Goal: Task Accomplishment & Management: Manage account settings

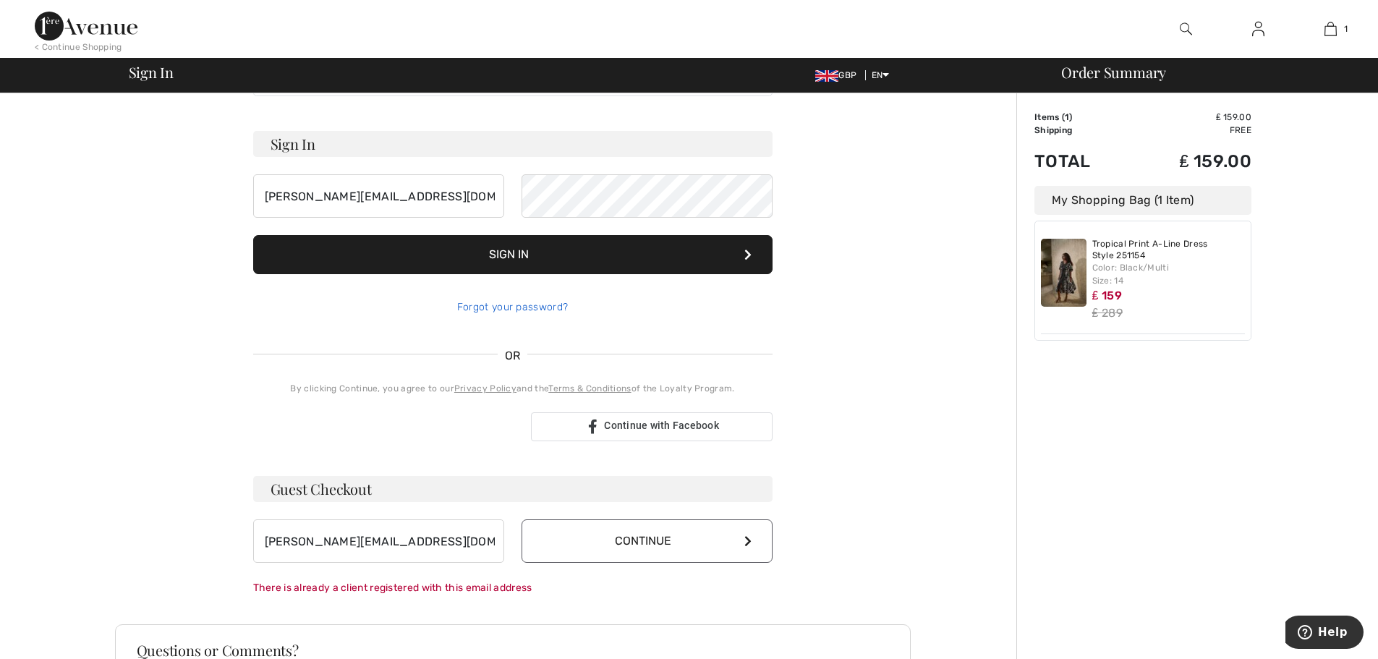
click at [484, 304] on link "Forgot your password?" at bounding box center [512, 307] width 111 height 12
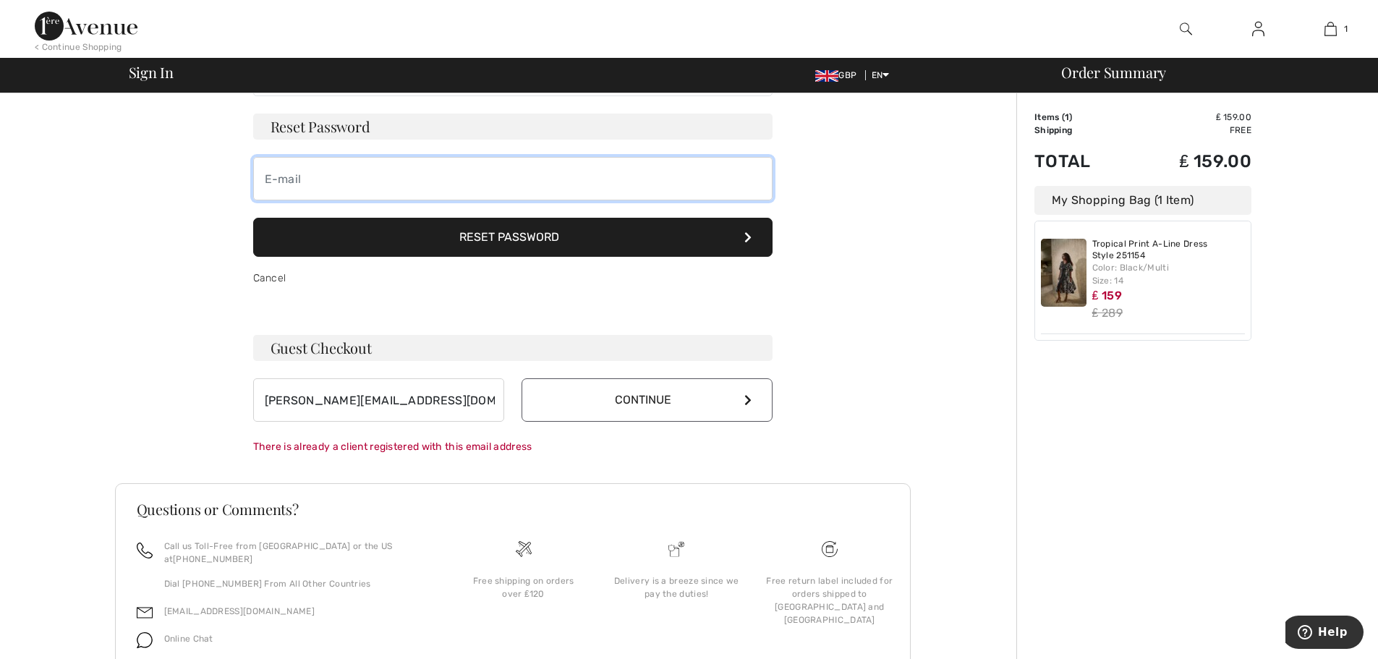
click at [381, 179] on input "email" at bounding box center [512, 178] width 519 height 43
type input "diane.hdc@gmail.com"
click at [460, 238] on button "Reset Password" at bounding box center [512, 237] width 519 height 39
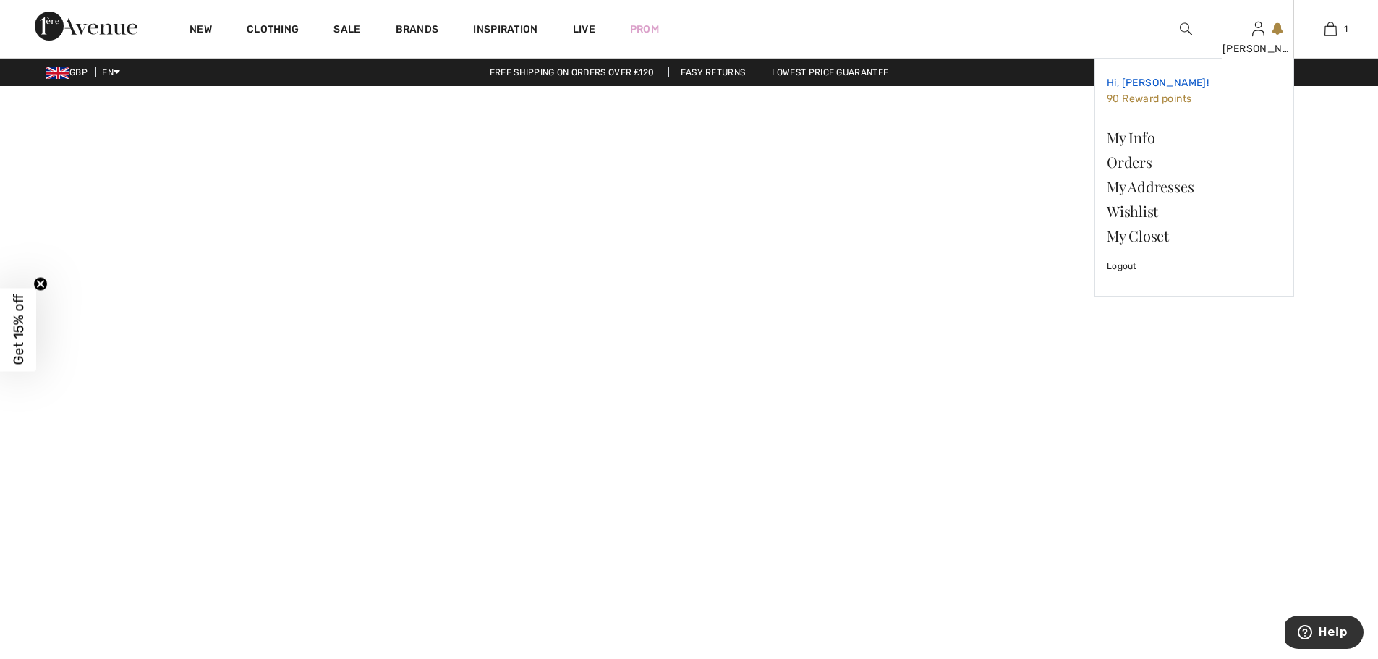
click at [1170, 96] on span "90 Reward points" at bounding box center [1149, 99] width 85 height 12
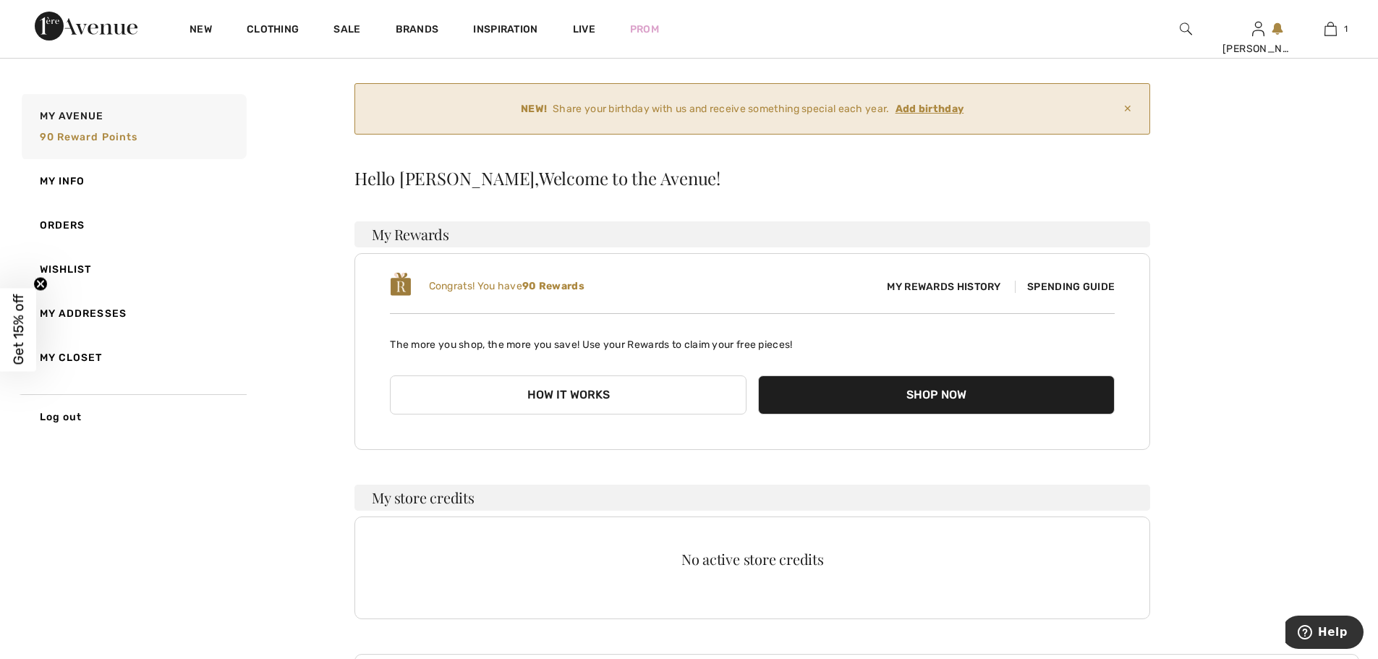
scroll to position [72, 0]
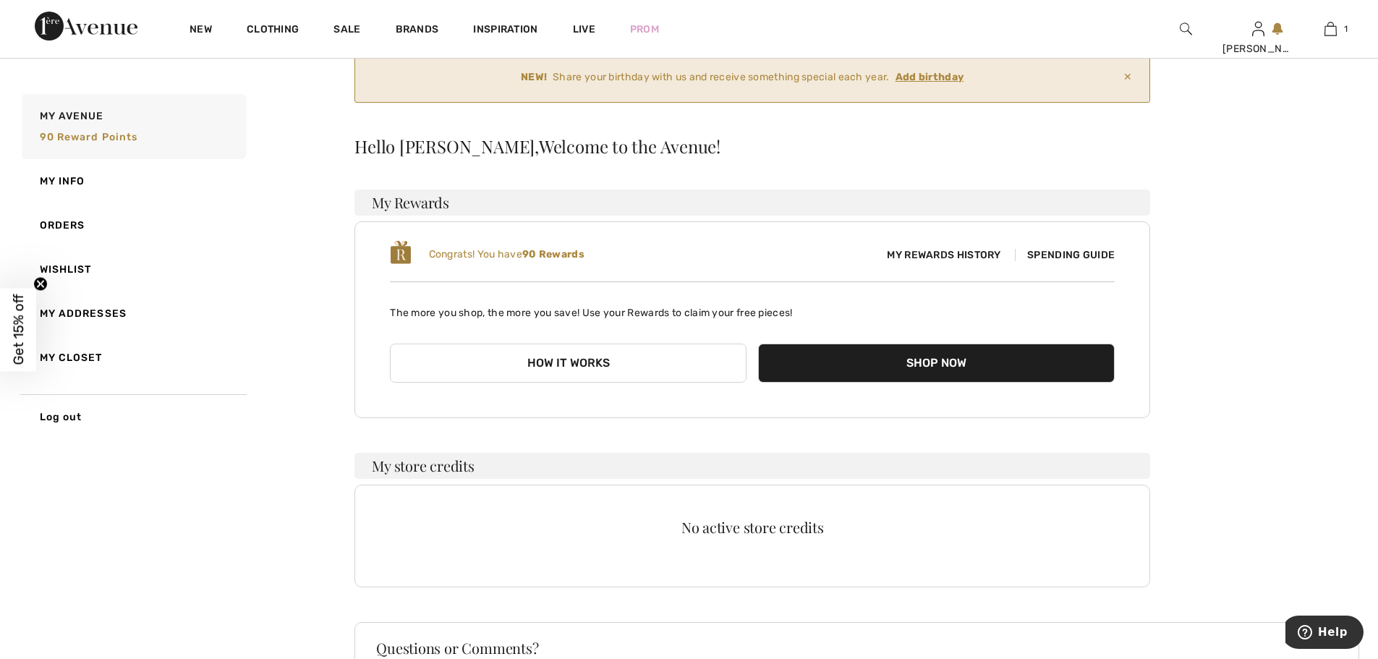
click at [959, 252] on span "My Rewards History" at bounding box center [943, 254] width 137 height 15
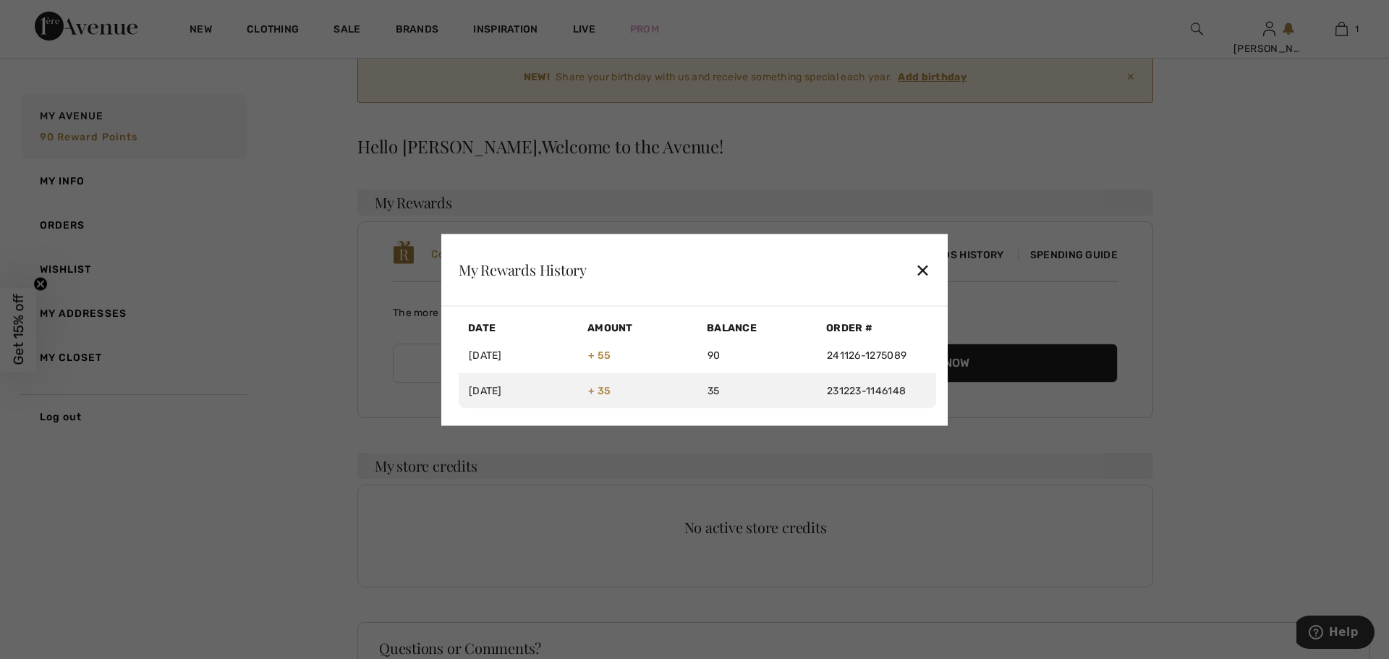
click at [920, 265] on div "✕" at bounding box center [922, 270] width 15 height 30
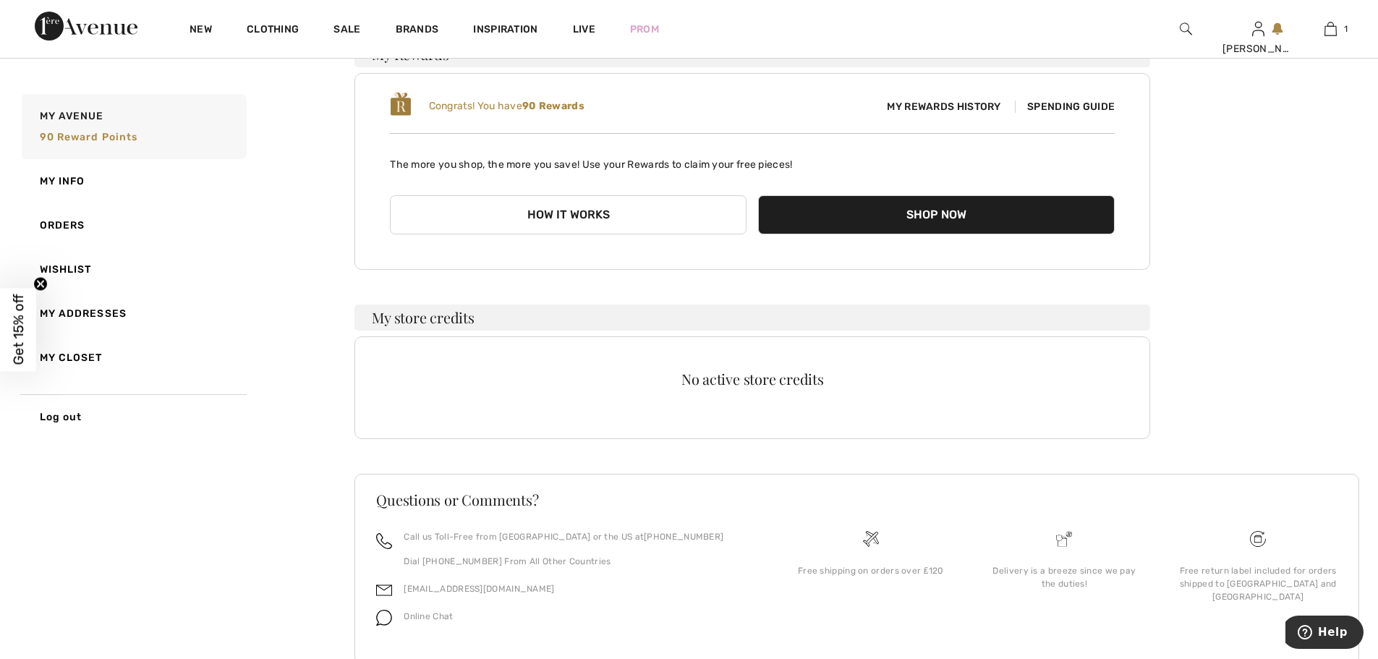
scroll to position [263, 0]
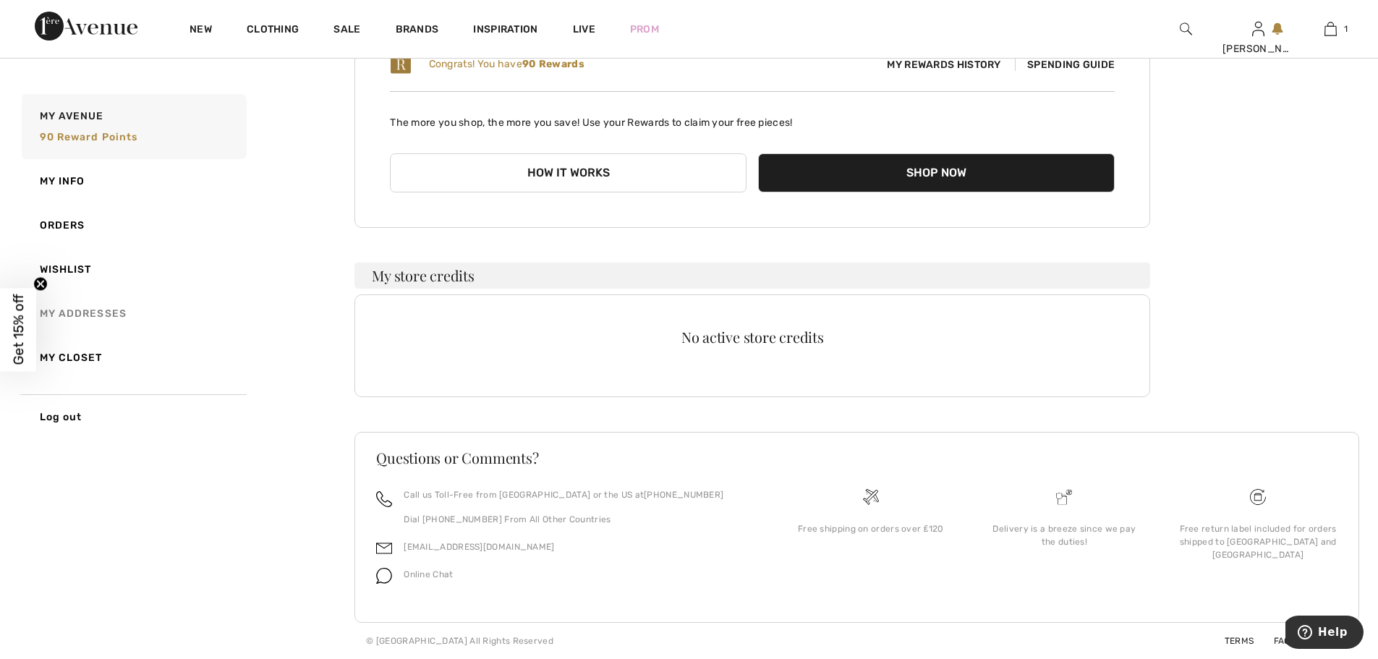
click at [85, 309] on link "My Addresses" at bounding box center [133, 314] width 228 height 44
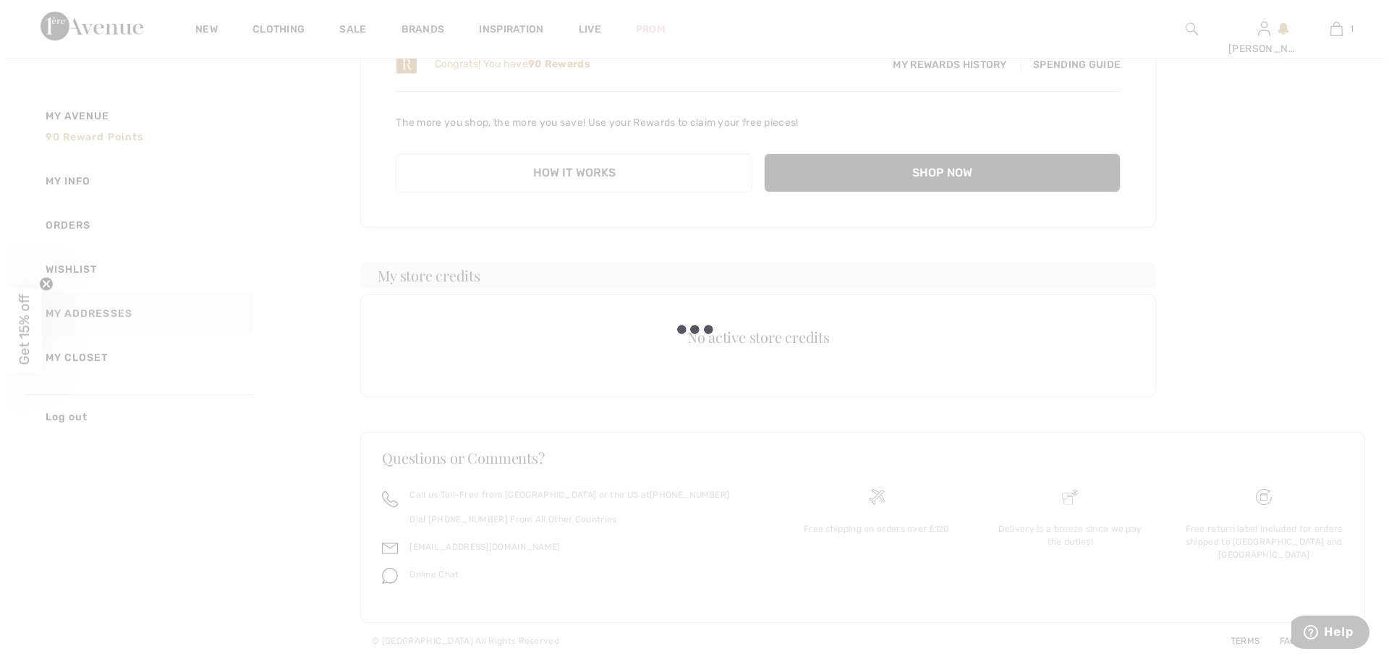
scroll to position [135, 0]
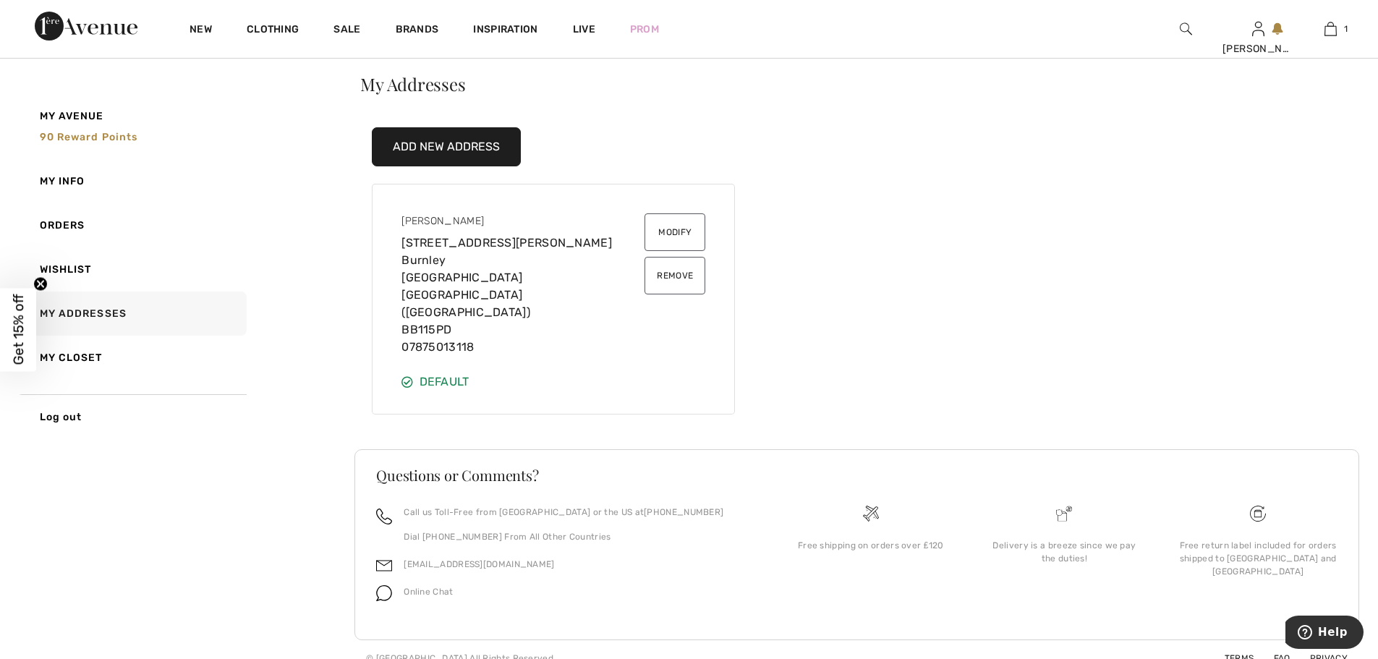
click at [419, 141] on button "Add New Address" at bounding box center [446, 146] width 149 height 39
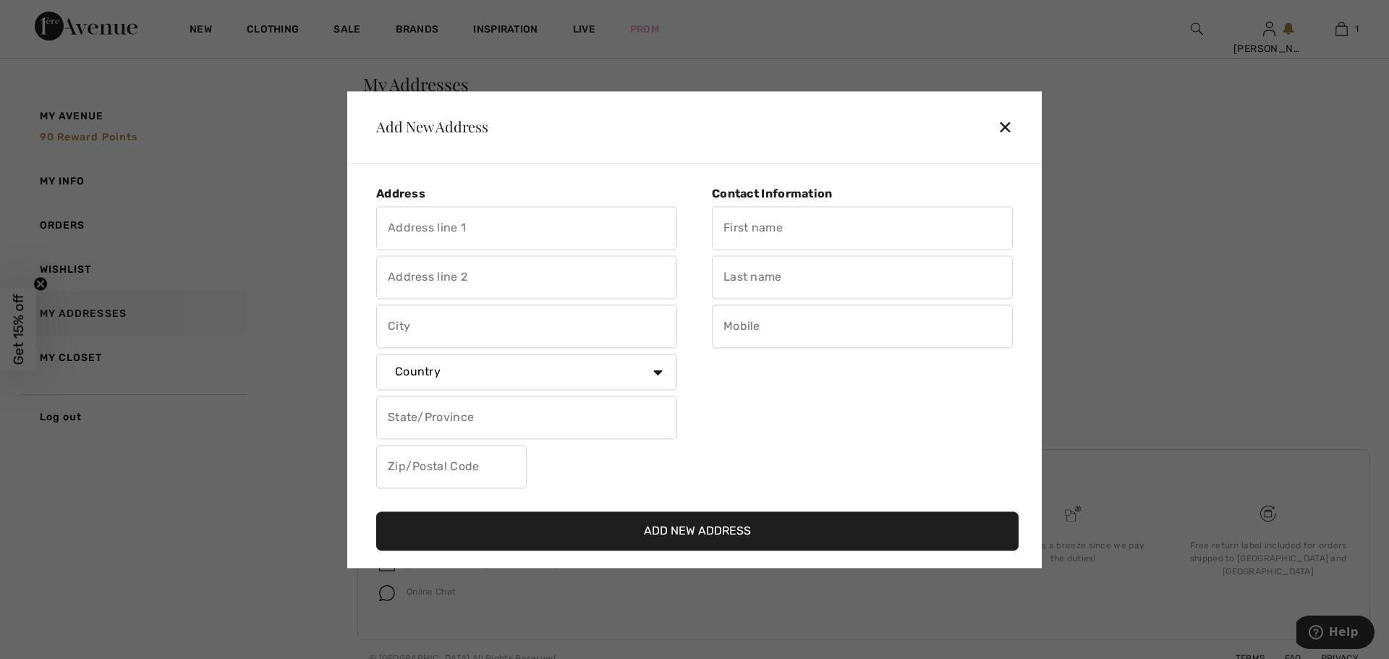
click at [480, 226] on input "text" at bounding box center [526, 227] width 301 height 43
type input "15 Schoolhouse Fold"
click at [413, 277] on input "text" at bounding box center [526, 276] width 301 height 43
type input "Hapton"
click at [404, 326] on input "text" at bounding box center [526, 326] width 301 height 43
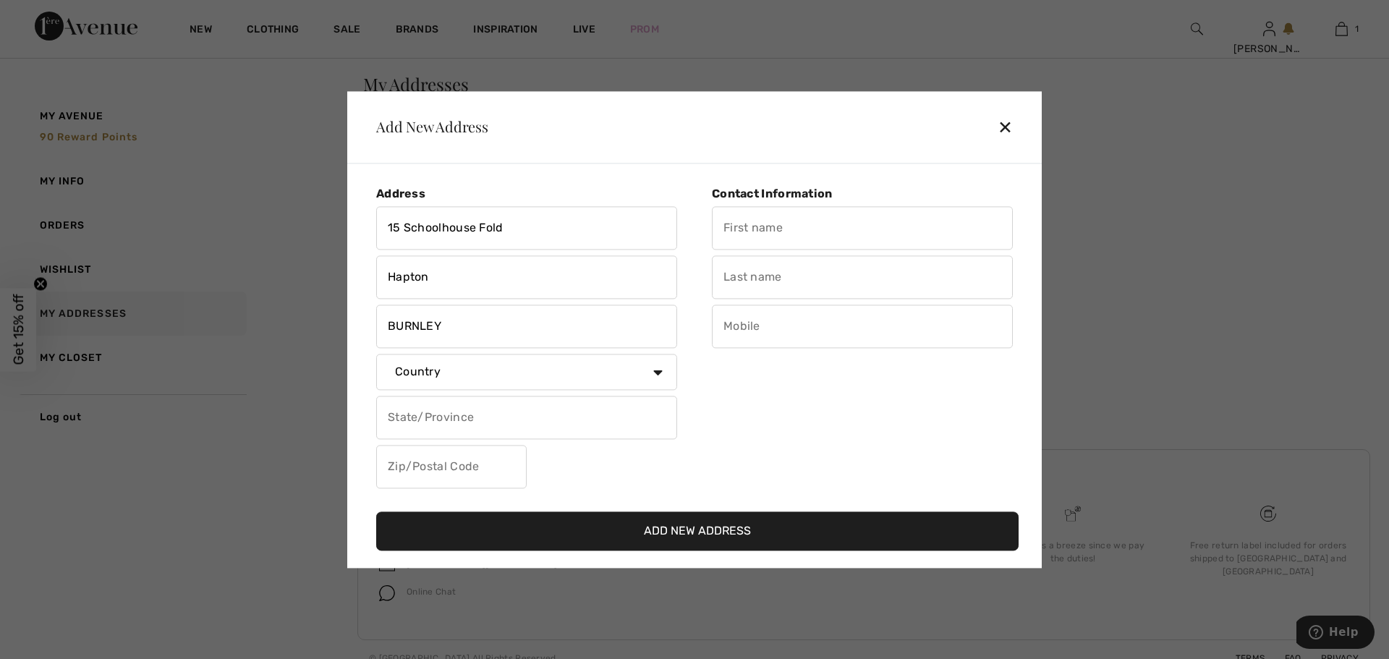
type input "BURNLEY"
click at [438, 370] on select "Country Canada United States Afghanistan Aland Islands Albania Algeria American…" at bounding box center [526, 372] width 301 height 36
select select "GB"
click at [376, 354] on select "Country Canada United States Afghanistan Aland Islands Albania Algeria American…" at bounding box center [526, 372] width 301 height 36
click at [443, 422] on input "text" at bounding box center [526, 417] width 301 height 43
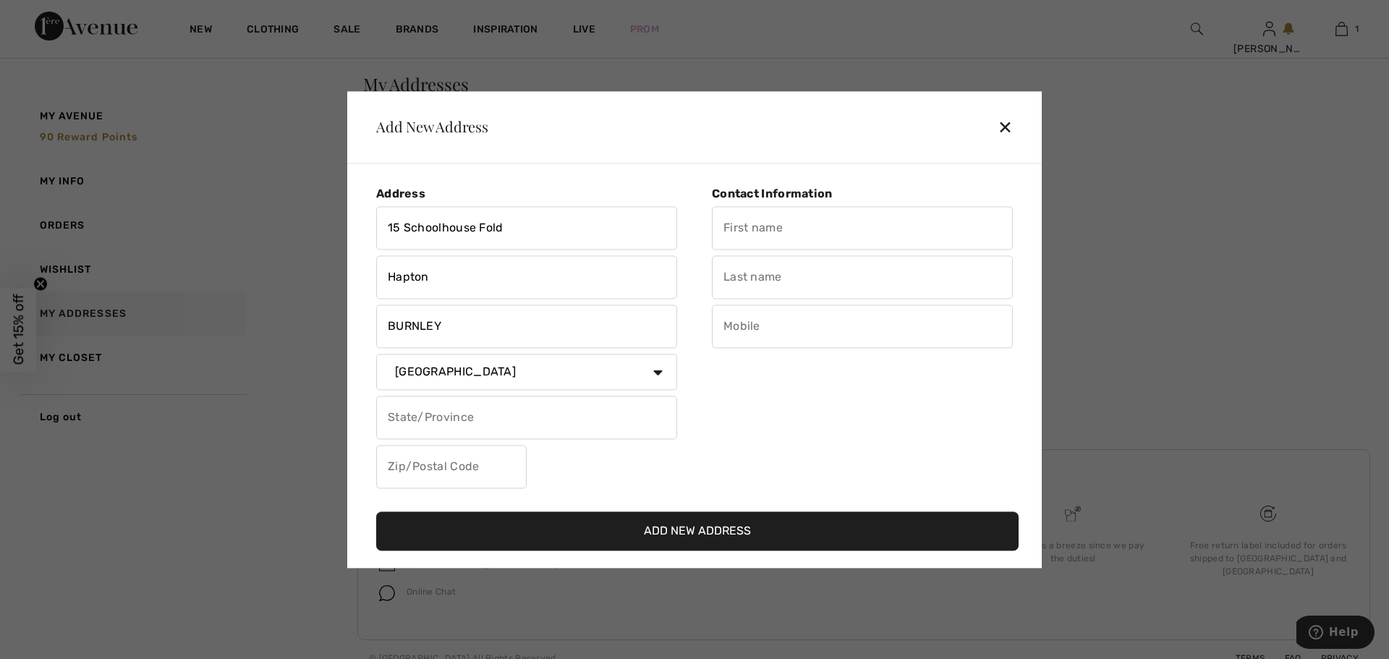
type input "l"
type input "Lancashire"
click at [402, 463] on input "text" at bounding box center [451, 466] width 150 height 43
type input "BB115PD"
click at [757, 223] on input "text" at bounding box center [862, 227] width 301 height 43
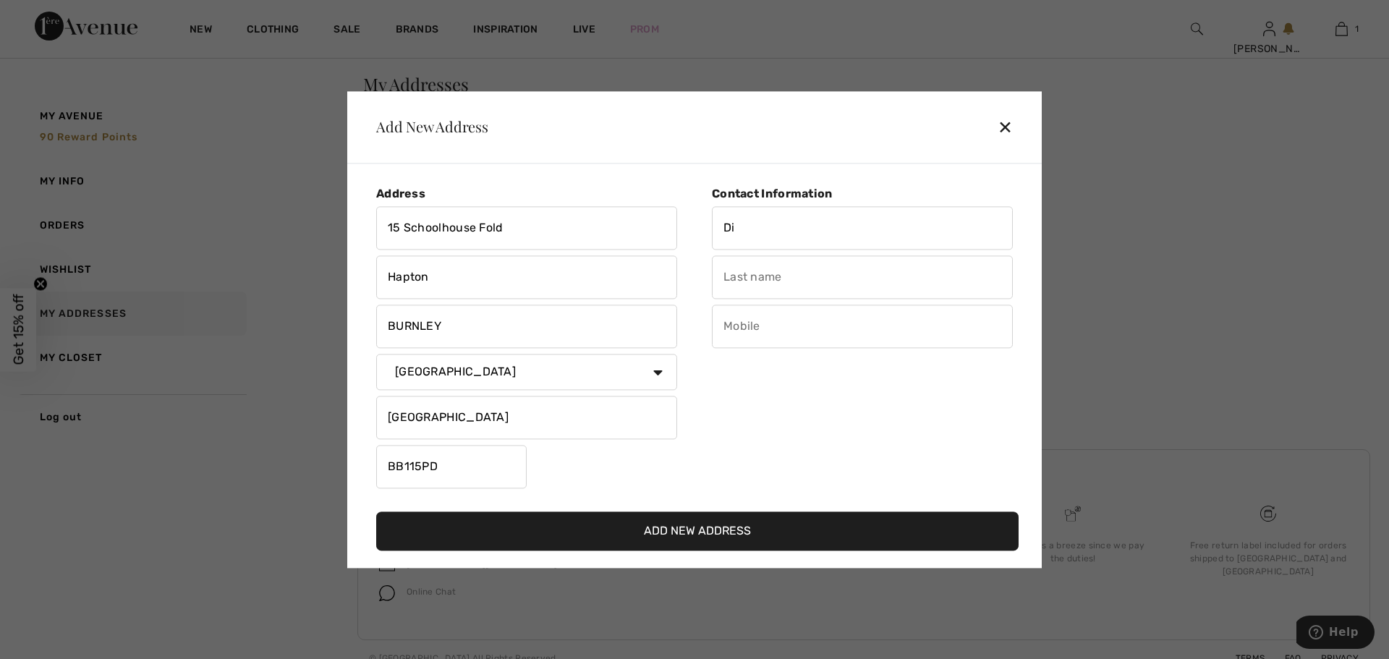
type input "D"
type input "Mrs Carole Fannon"
click at [736, 279] on input "text" at bounding box center [862, 276] width 301 height 43
type input "c"
type input "c/o Diane Carey"
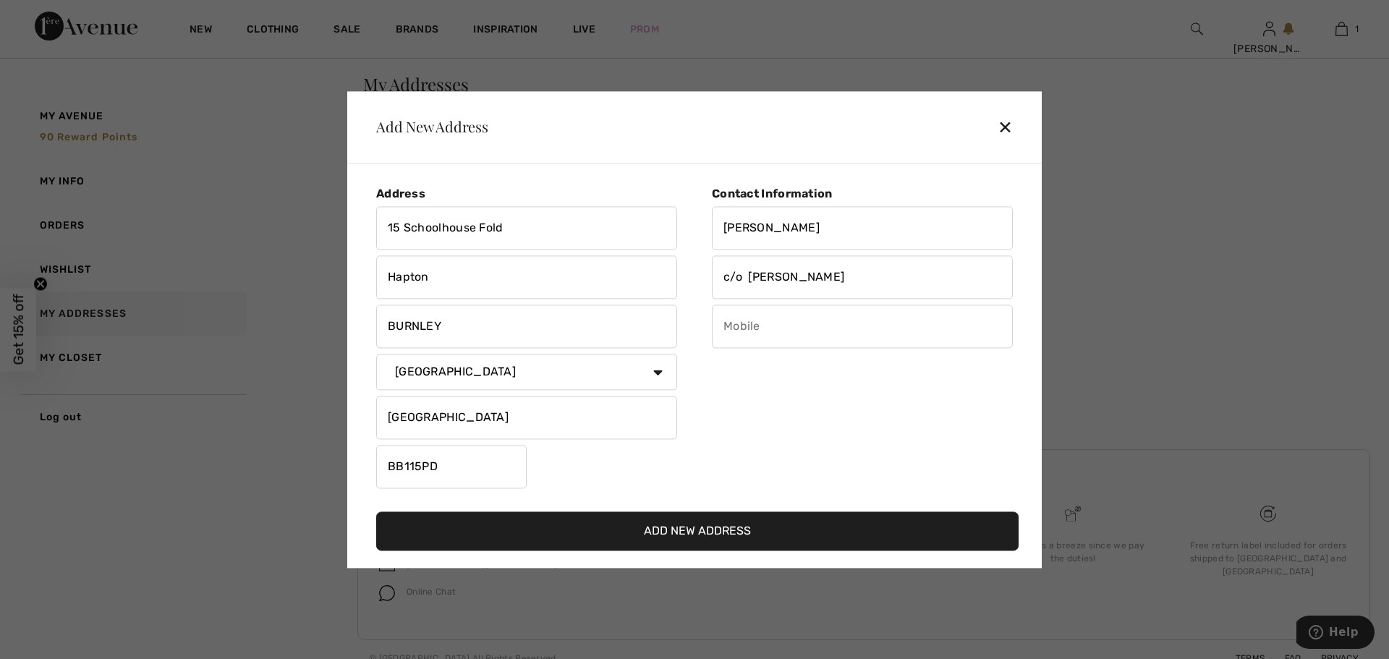
click at [743, 323] on input "text" at bounding box center [862, 326] width 301 height 43
type input "07875013118"
click at [676, 530] on button "Add New Address" at bounding box center [697, 530] width 642 height 39
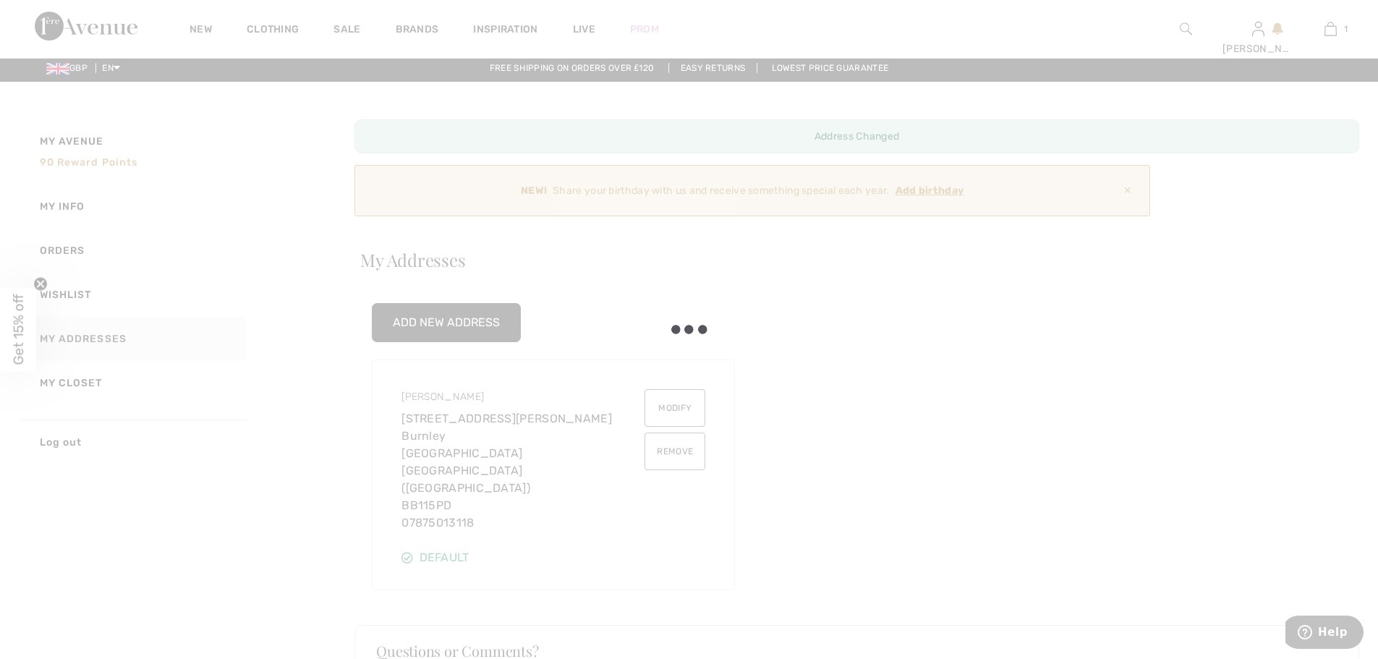
scroll to position [0, 0]
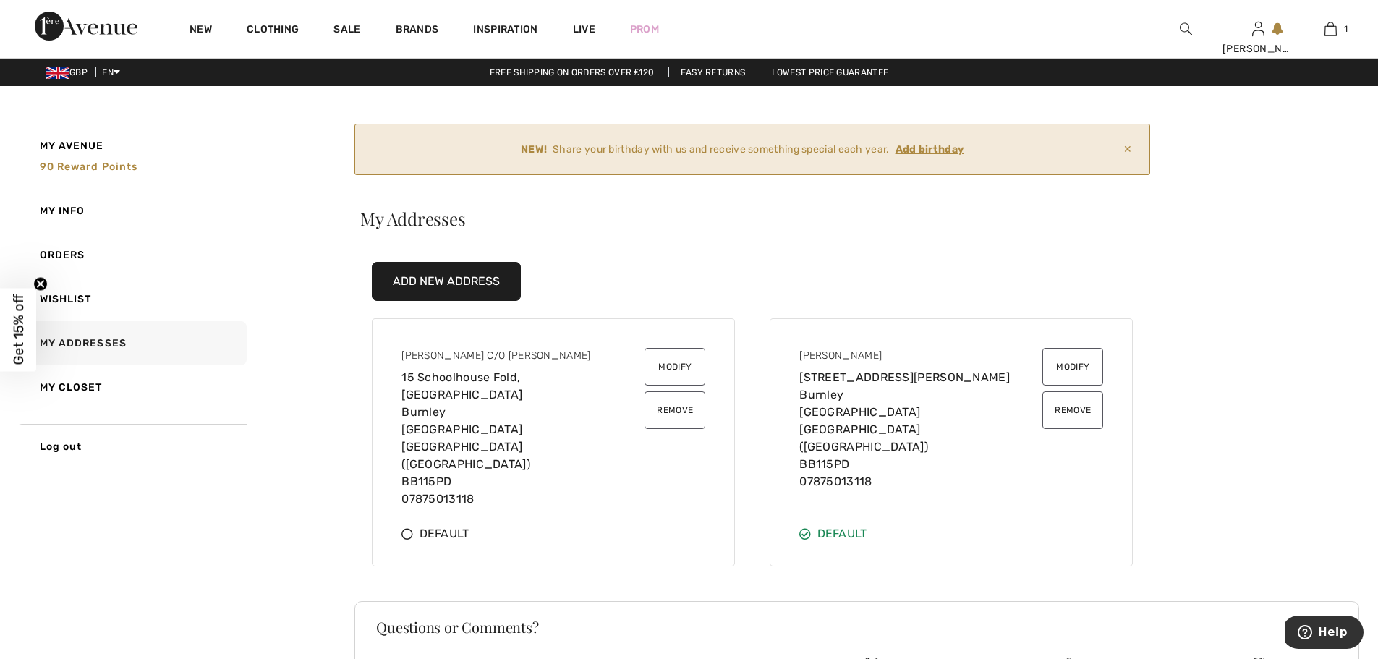
click at [929, 145] on ins "Add birthday" at bounding box center [930, 149] width 69 height 12
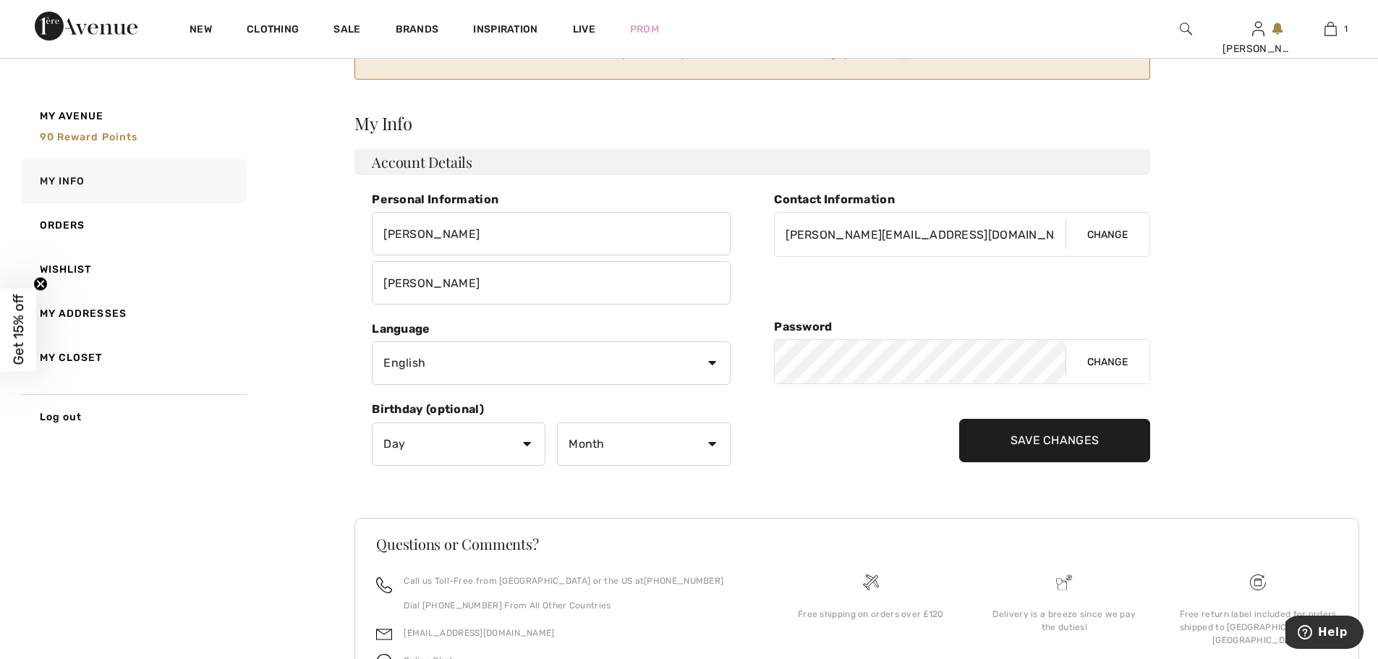
scroll to position [182, 0]
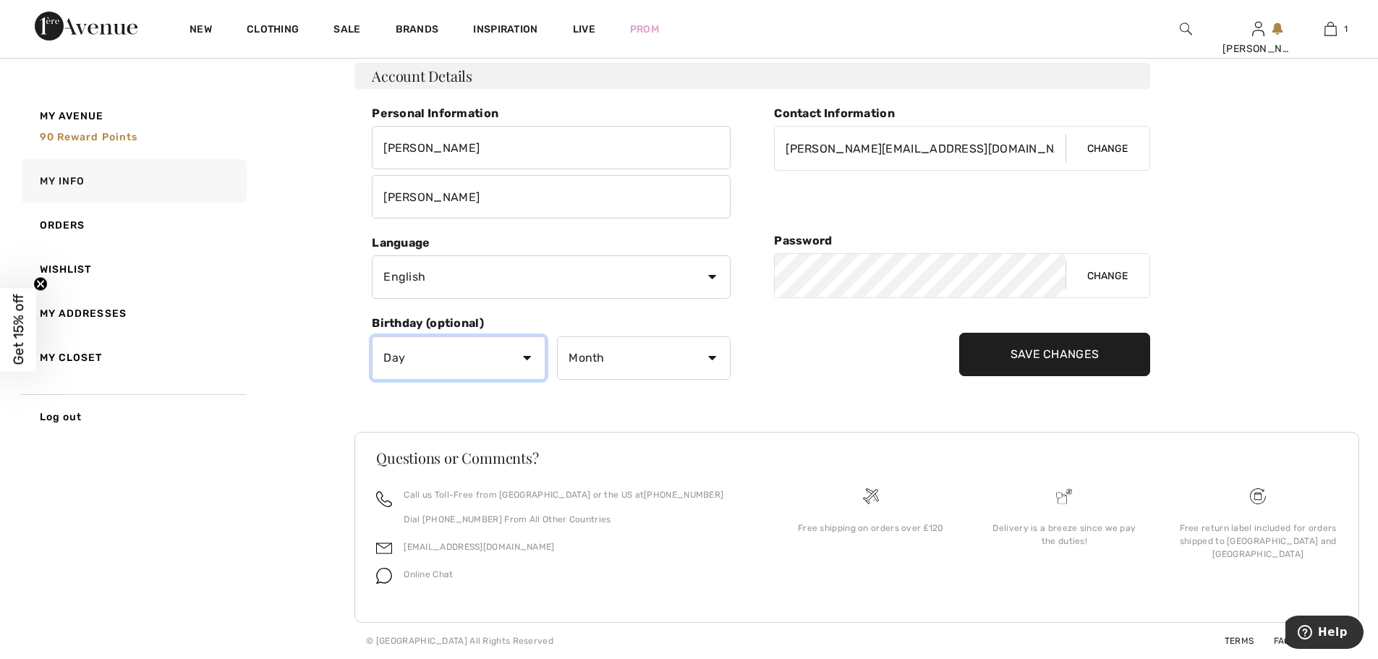
click at [525, 358] on select "Day 1 2 3 4 5 6 7 8 9 10 11 12 13 14 15 16 17 18 19 20 21 22 23 24 25 26 27 28 …" at bounding box center [459, 357] width 174 height 43
select select "5"
click at [372, 336] on select "Day 1 2 3 4 5 6 7 8 9 10 11 12 13 14 15 16 17 18 19 20 21 22 23 24 25 26 27 28 …" at bounding box center [459, 357] width 174 height 43
click at [652, 365] on select "Month January February March April May June July August September October Novem…" at bounding box center [644, 357] width 174 height 43
select select "10"
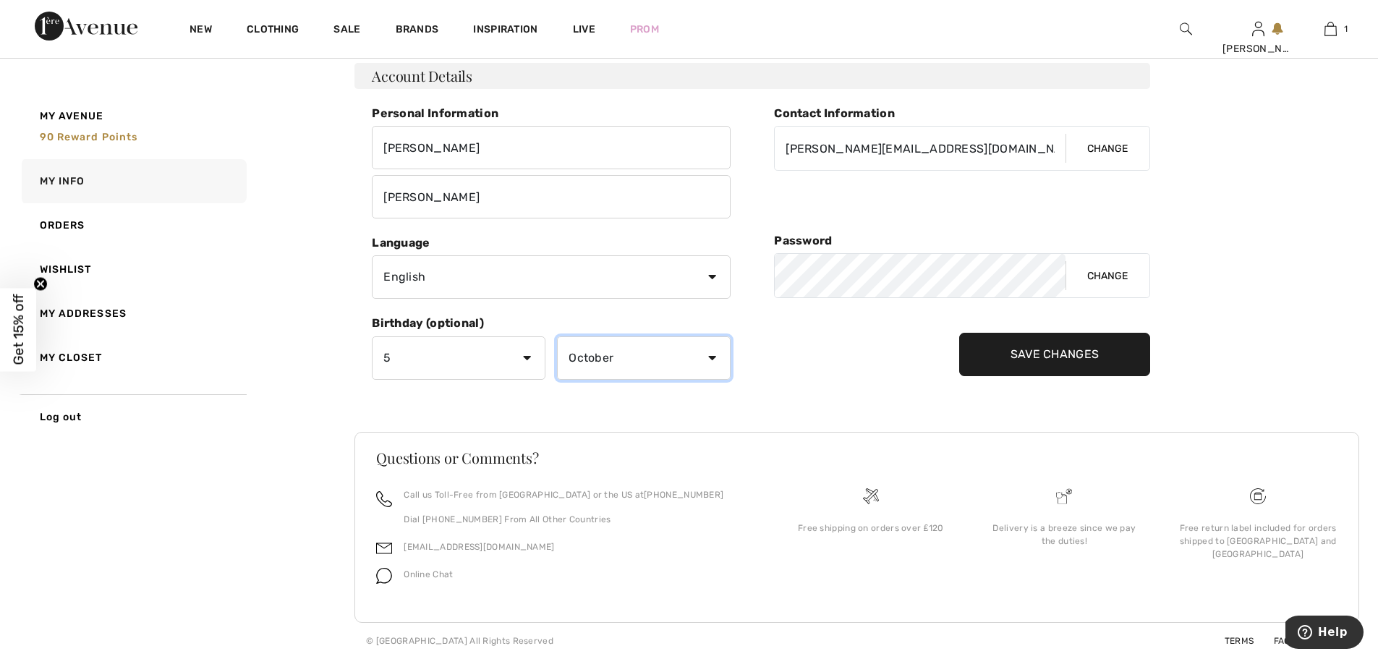
click at [557, 336] on select "Month January February March April May June July August September October Novem…" at bounding box center [644, 357] width 174 height 43
click at [969, 368] on input "Save Changes" at bounding box center [1055, 354] width 192 height 43
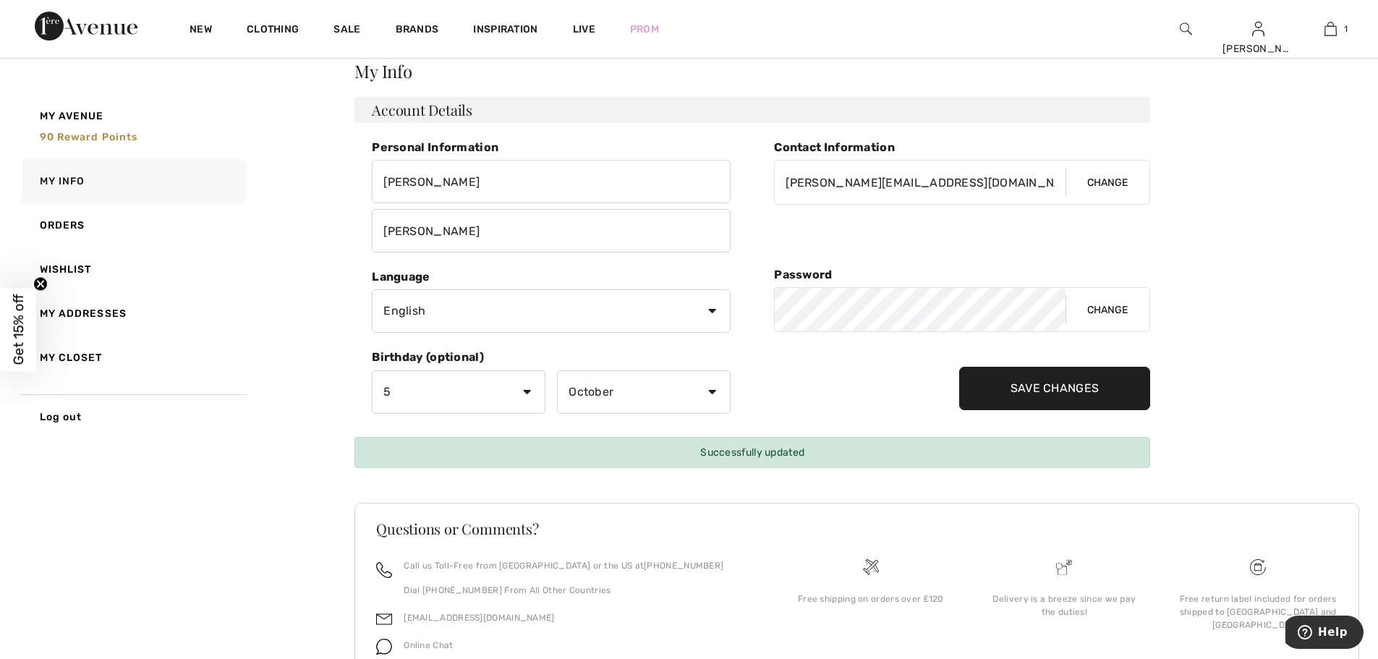
scroll to position [0, 0]
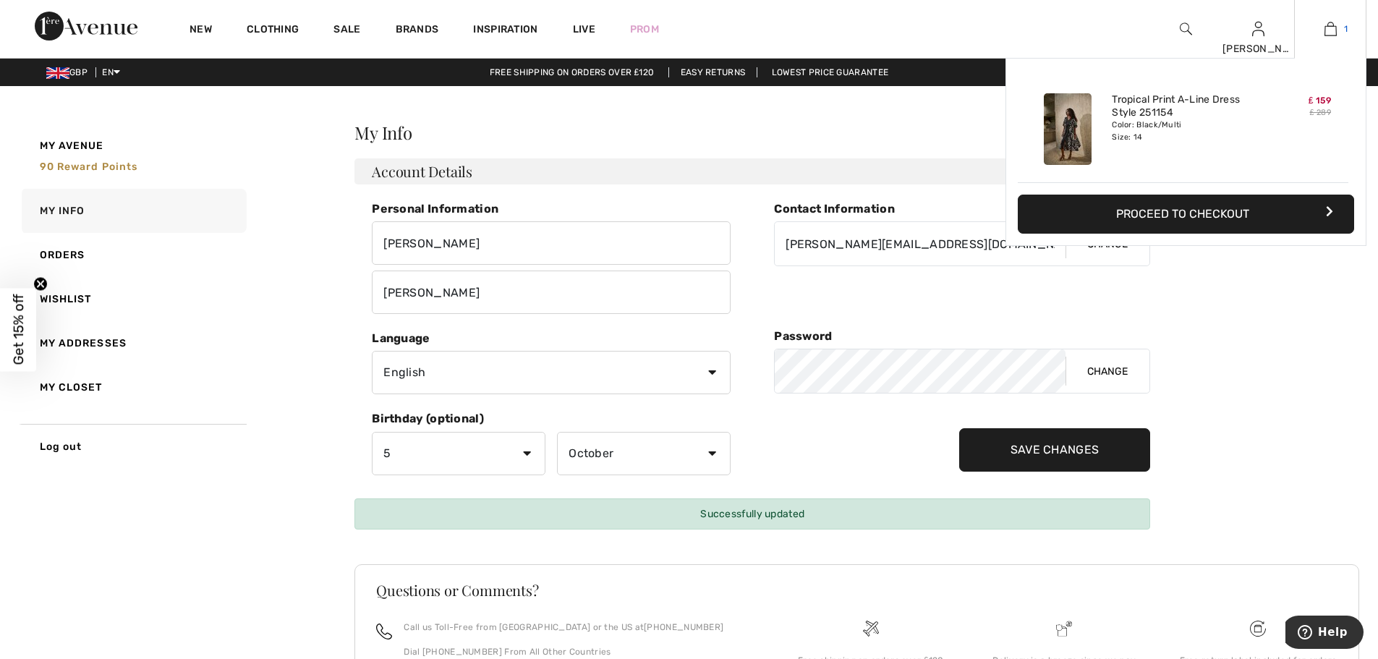
click at [1328, 28] on img at bounding box center [1331, 28] width 12 height 17
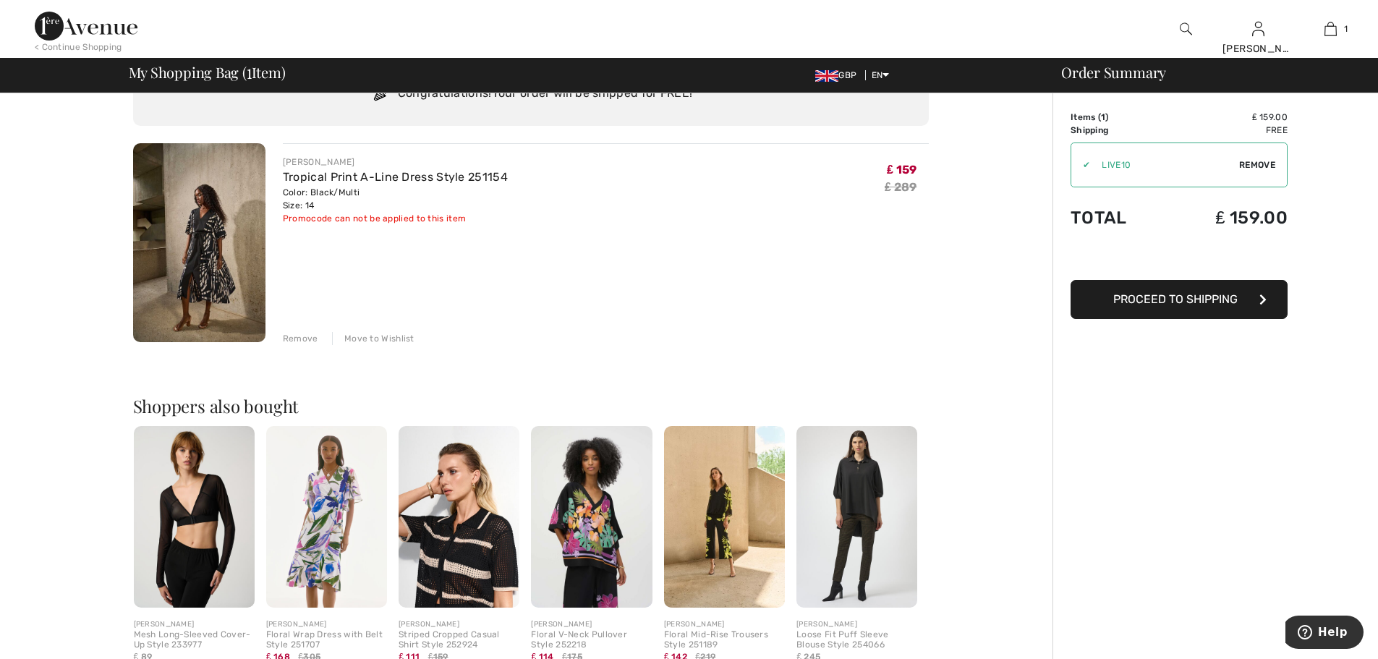
scroll to position [57, 0]
